Goal: Task Accomplishment & Management: Manage account settings

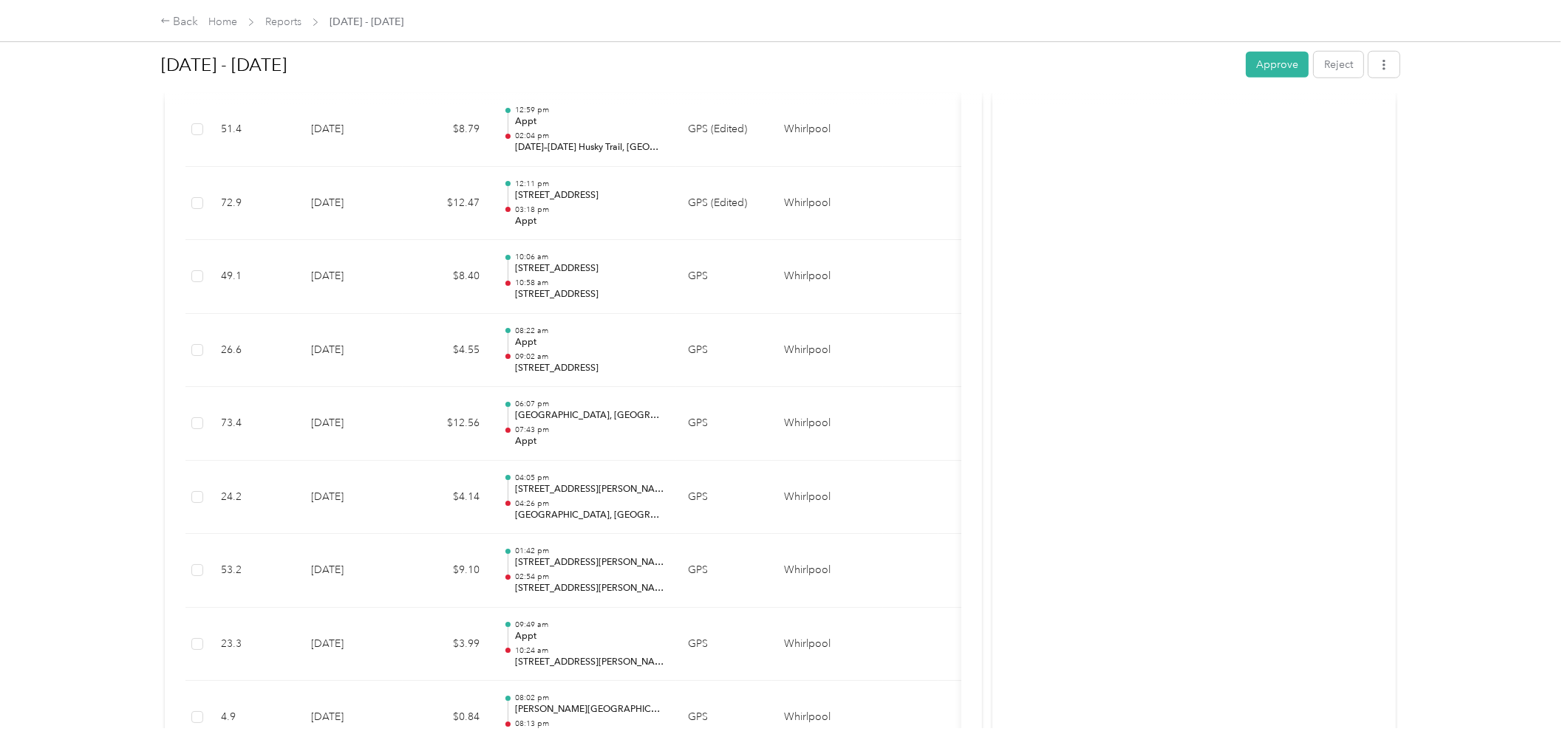
scroll to position [1887, 0]
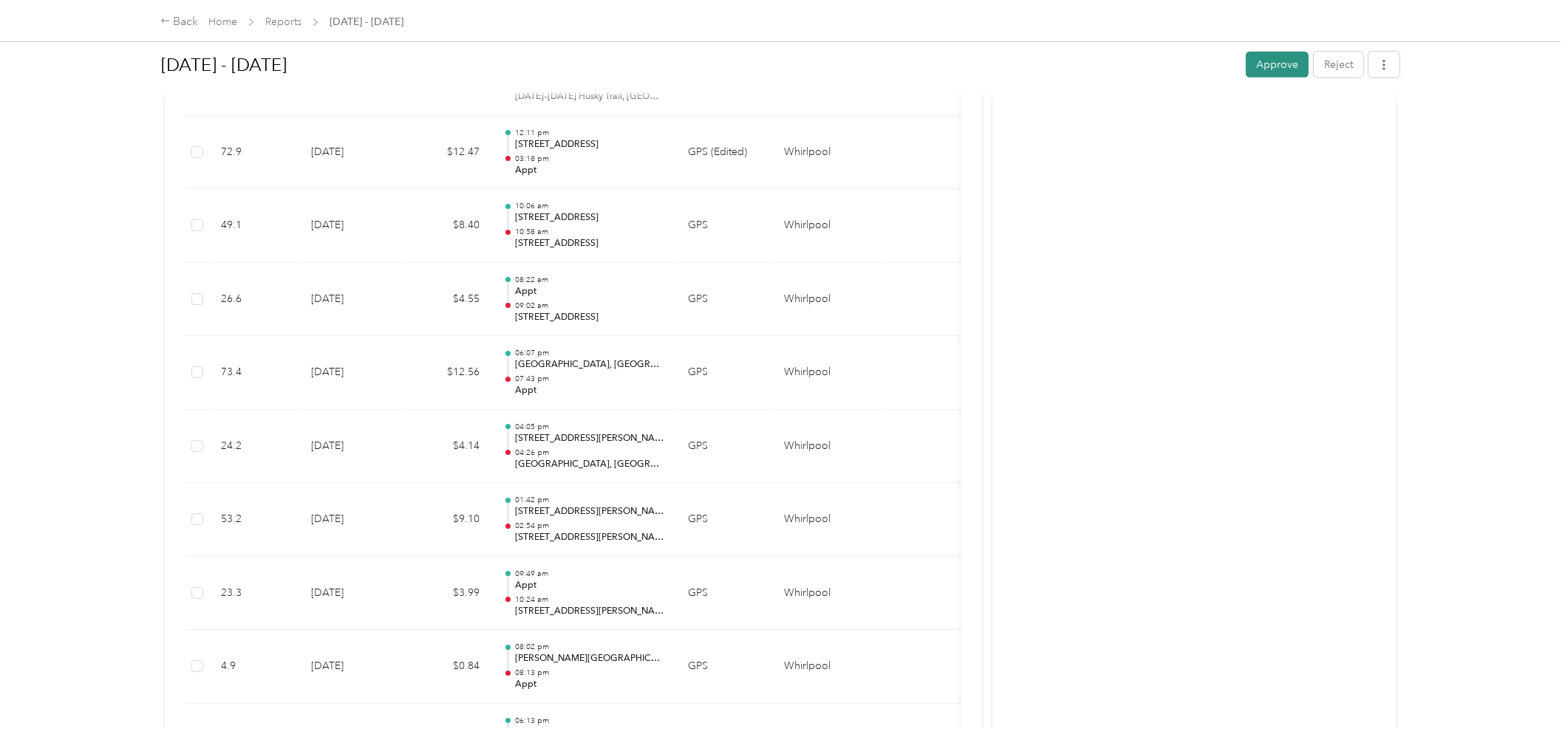
click at [1253, 56] on button "Approve" at bounding box center [1277, 65] width 63 height 26
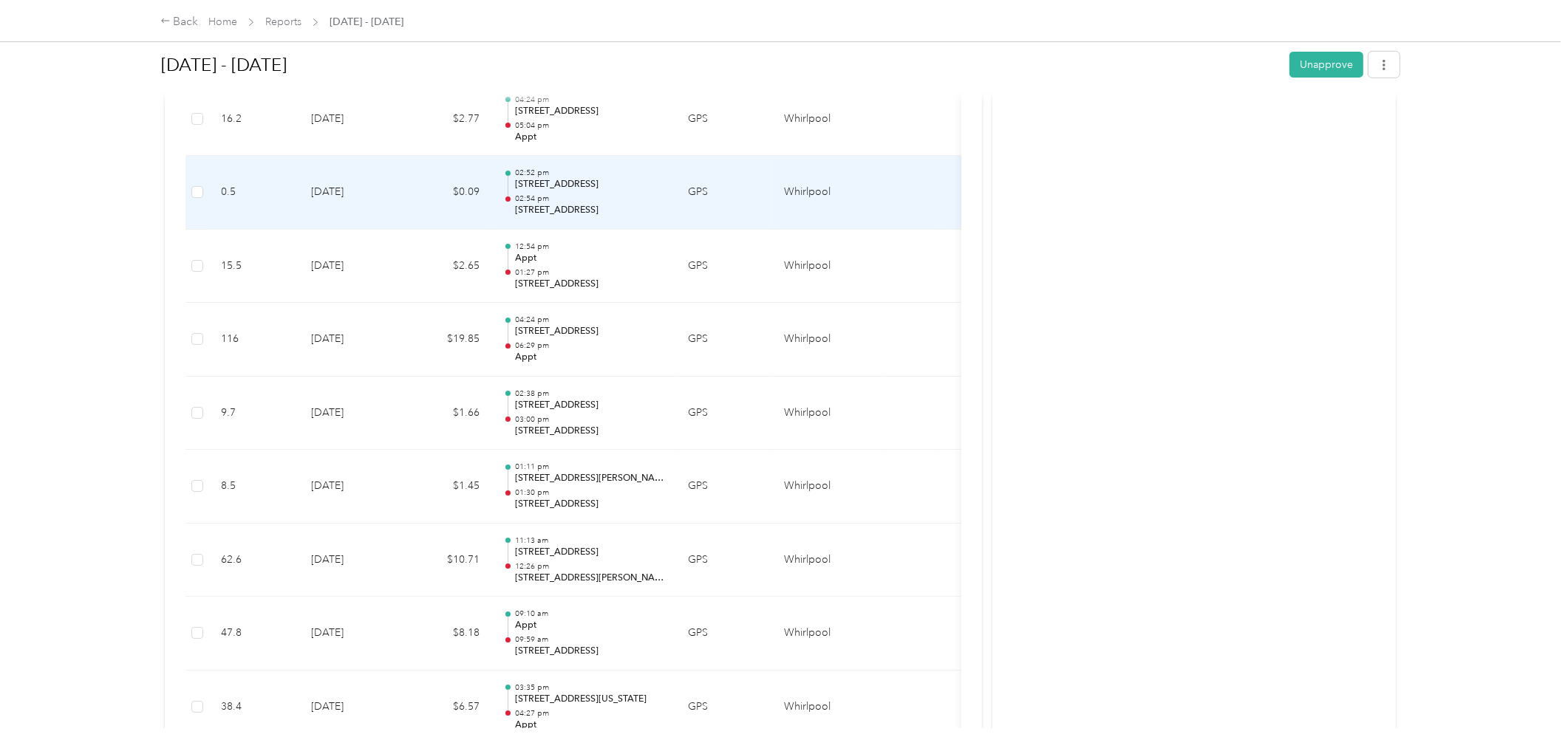
scroll to position [738, 0]
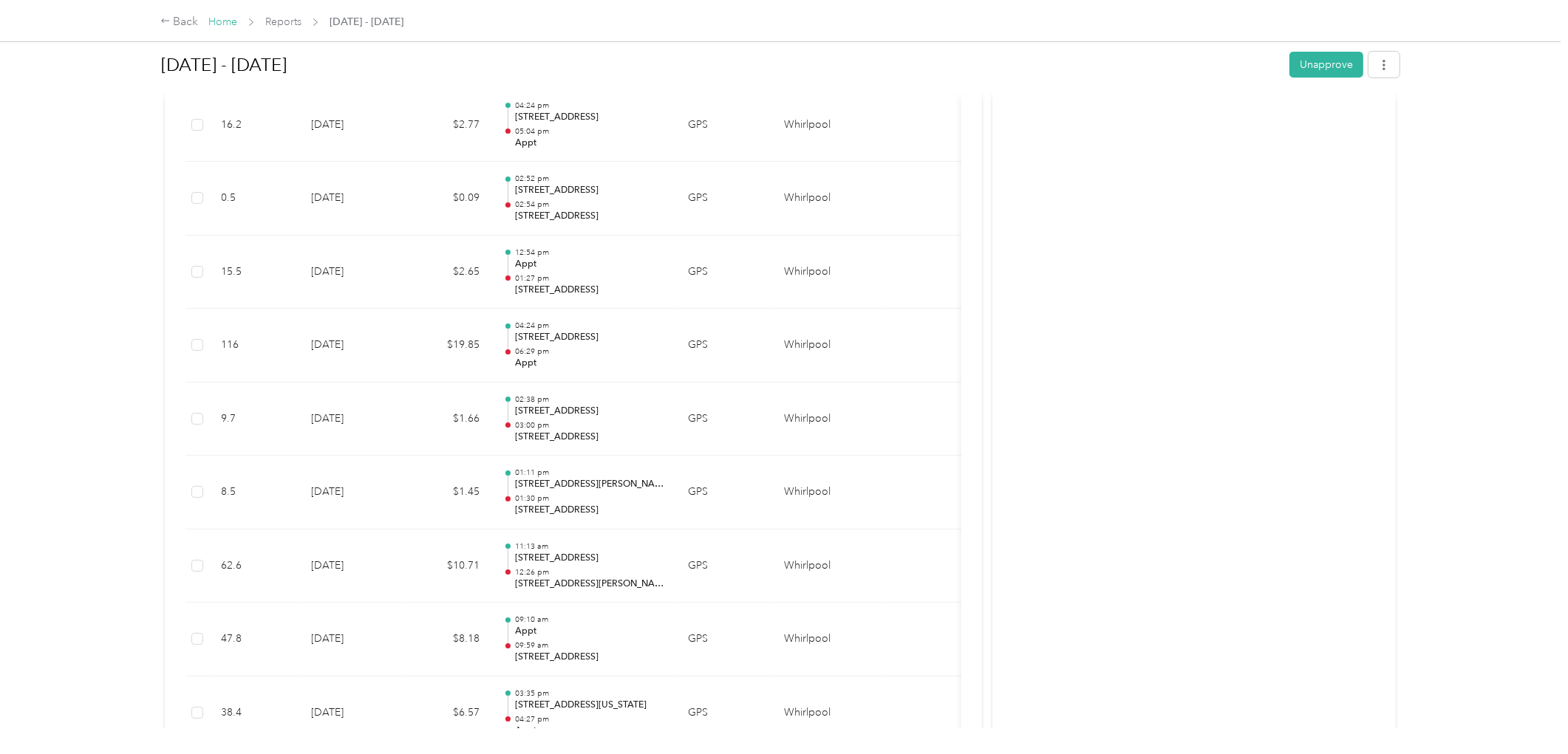
click at [227, 17] on link "Home" at bounding box center [222, 22] width 29 height 13
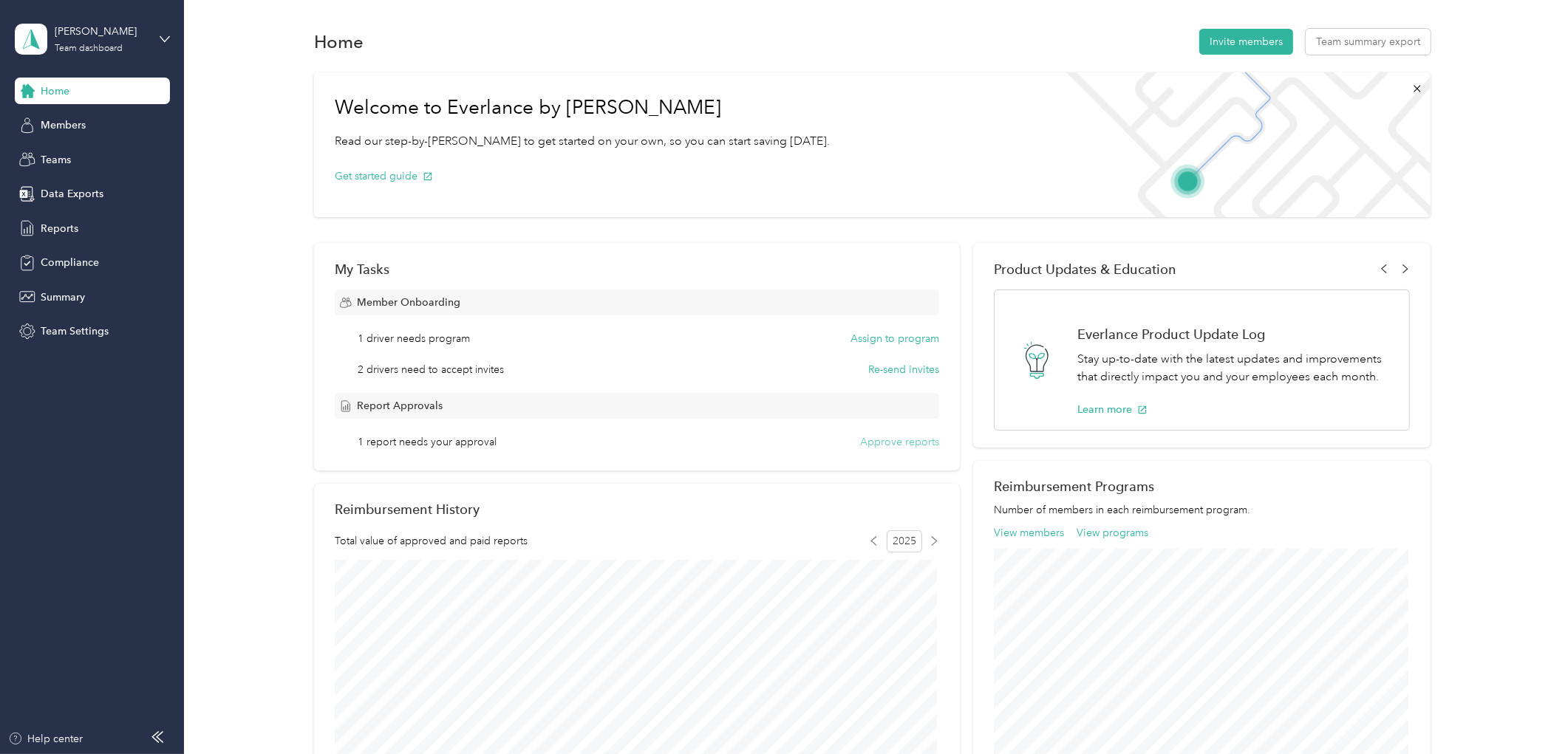
click at [899, 444] on button "Approve reports" at bounding box center [900, 442] width 79 height 16
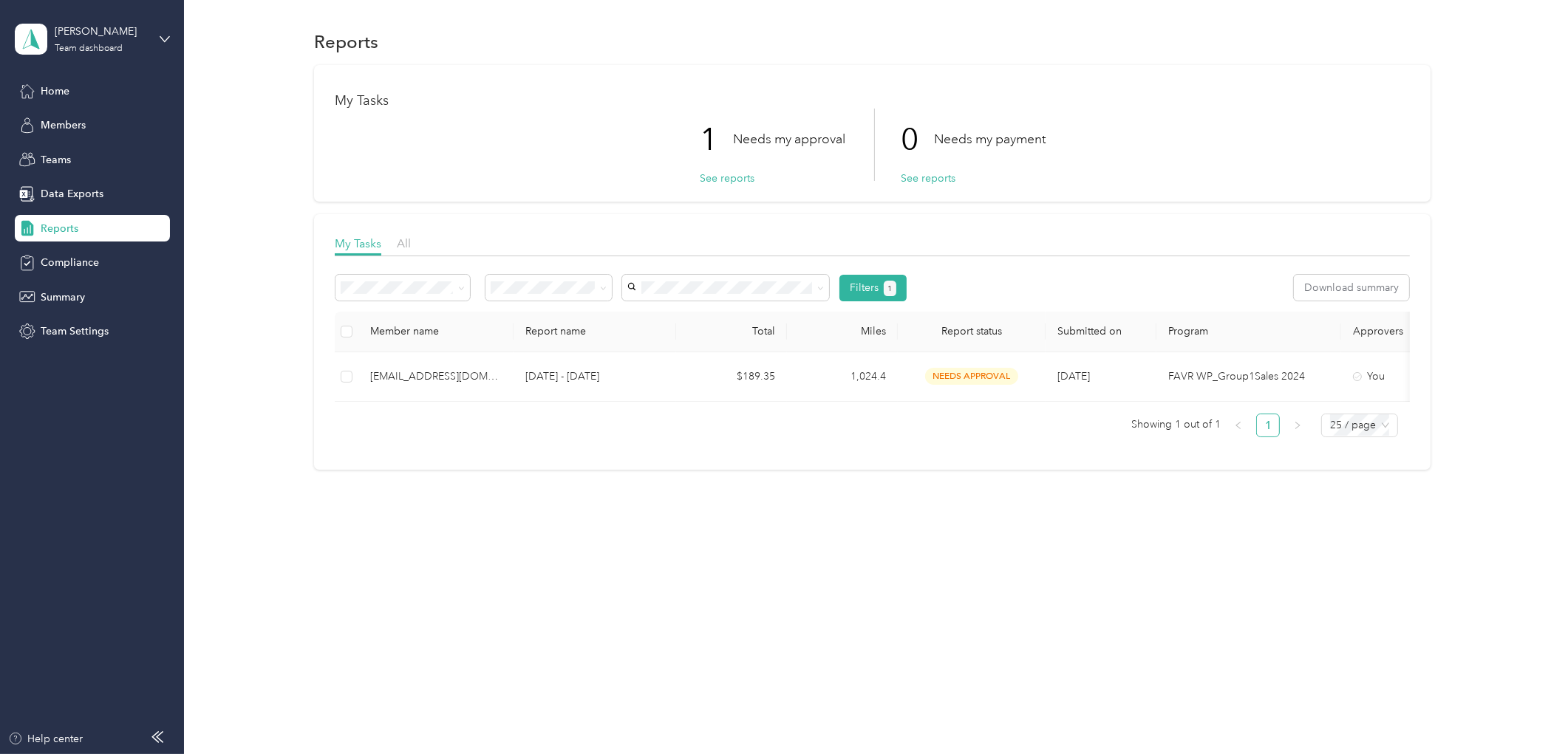
click at [334, 380] on td at bounding box center [346, 377] width 24 height 49
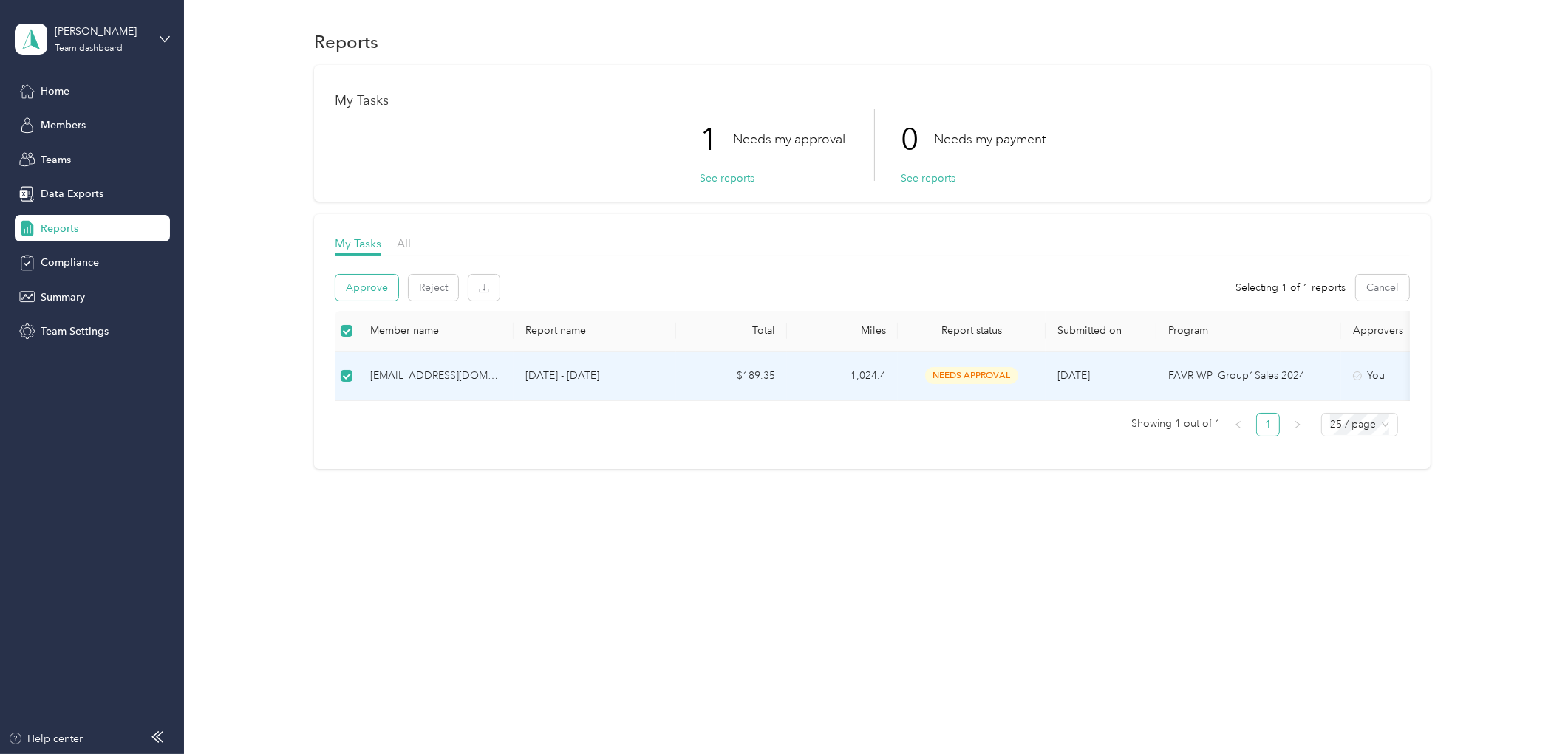
click at [360, 286] on button "Approve" at bounding box center [367, 288] width 63 height 26
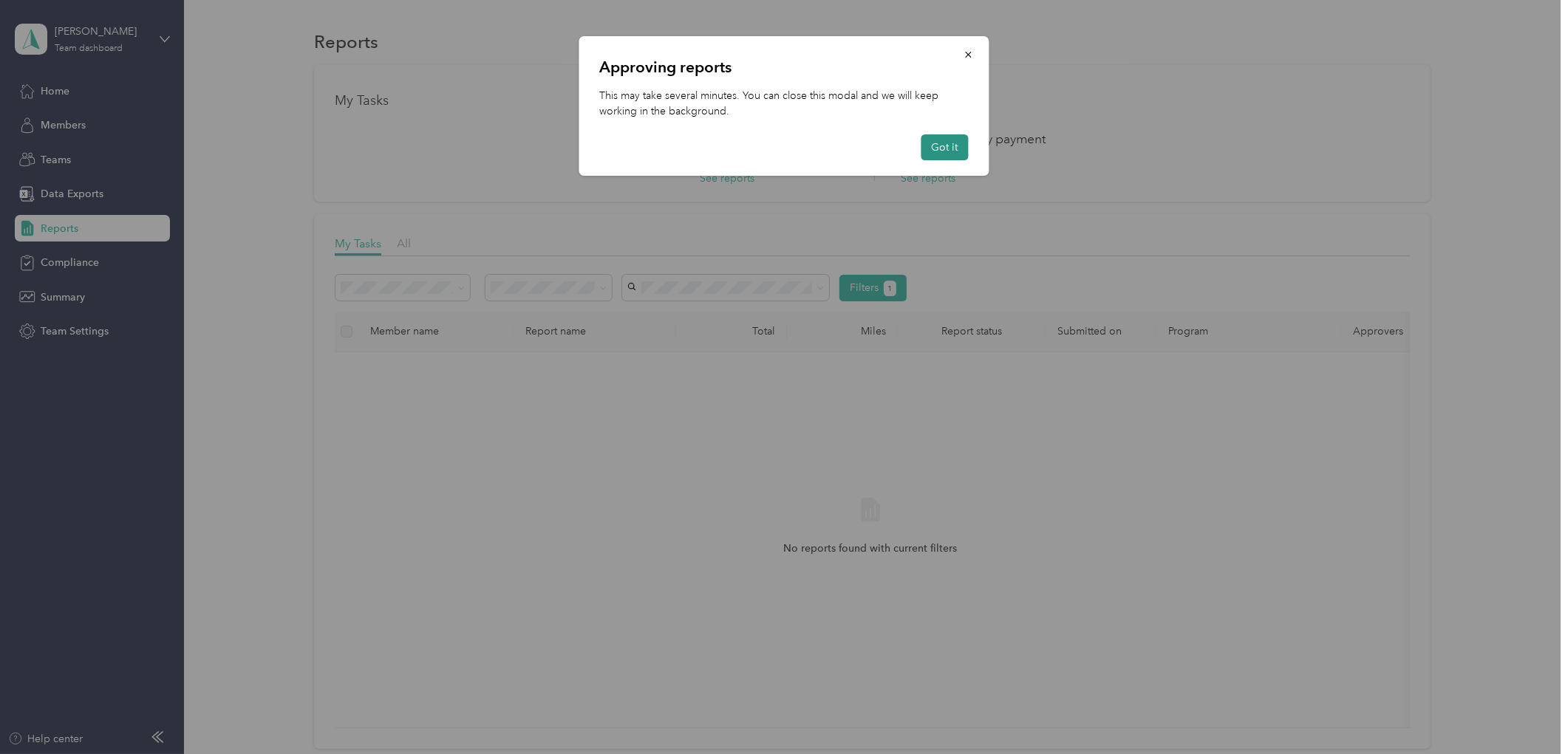
click at [966, 142] on button "Got it" at bounding box center [945, 147] width 47 height 26
